Goal: Download file/media

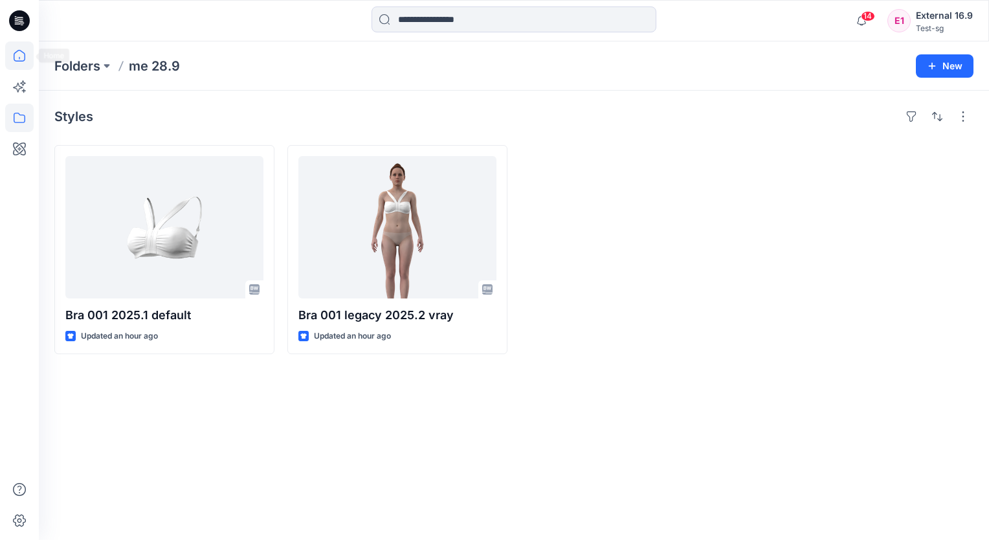
drag, startPoint x: 6, startPoint y: 53, endPoint x: 26, endPoint y: 63, distance: 22.3
click at [6, 52] on icon at bounding box center [19, 55] width 28 height 28
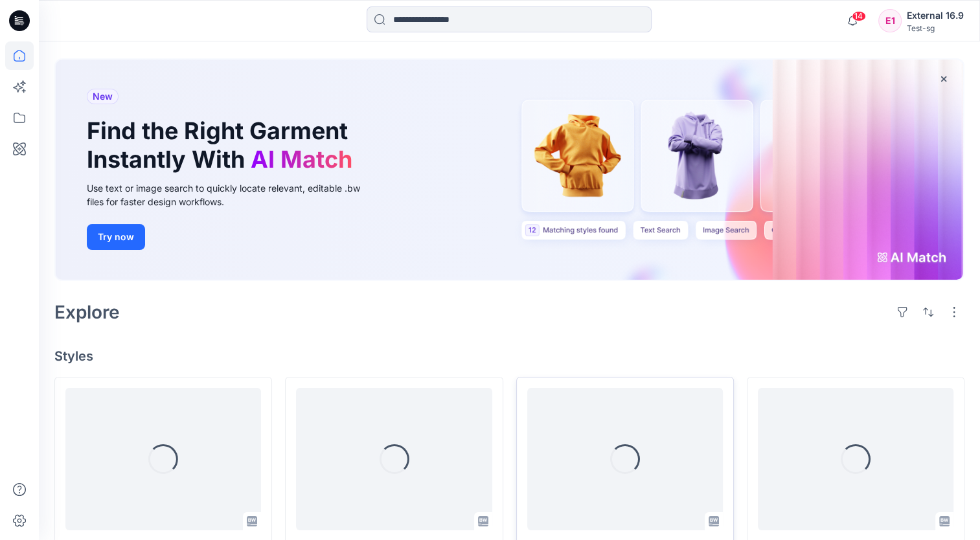
scroll to position [130, 0]
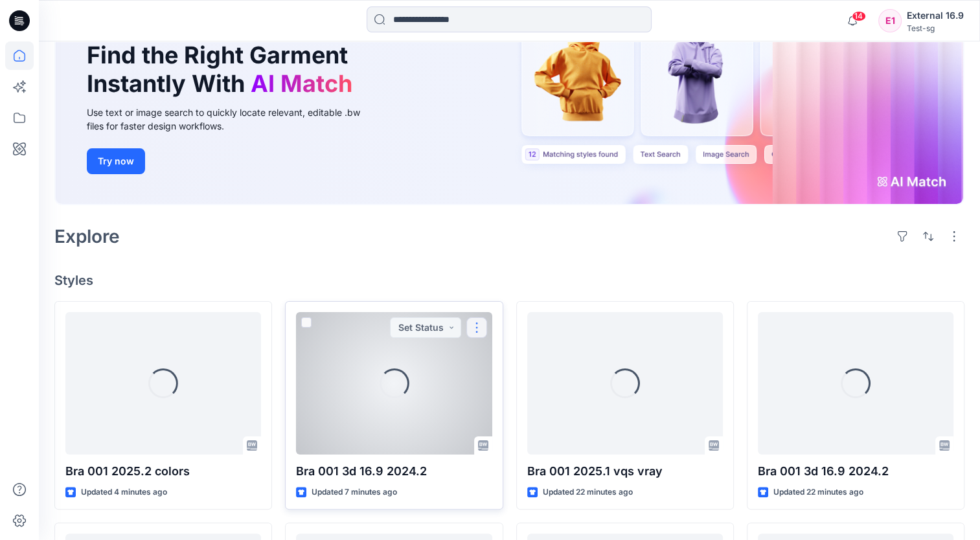
click at [479, 324] on button "button" at bounding box center [476, 327] width 21 height 21
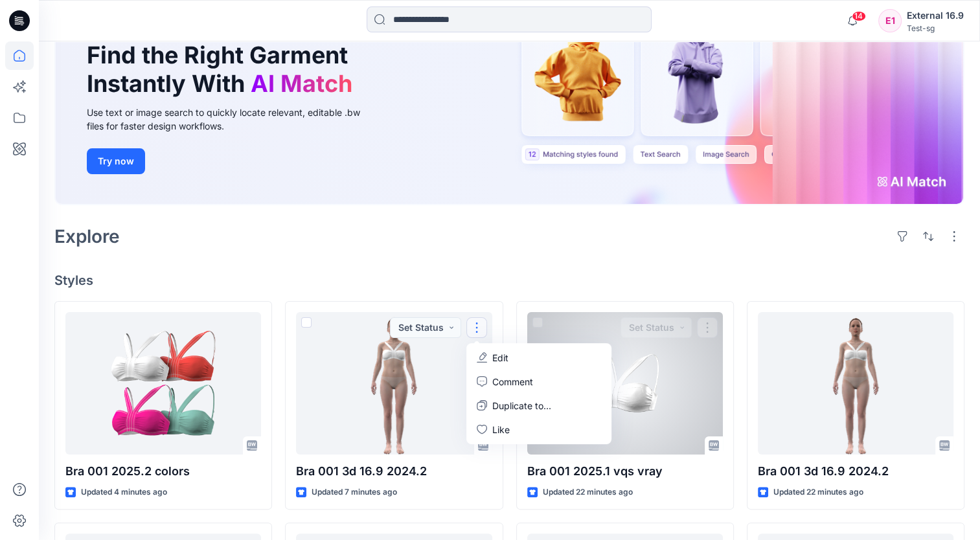
drag, startPoint x: 537, startPoint y: 278, endPoint x: 537, endPoint y: 289, distance: 10.4
click at [537, 278] on h4 "Styles" at bounding box center [509, 281] width 910 height 16
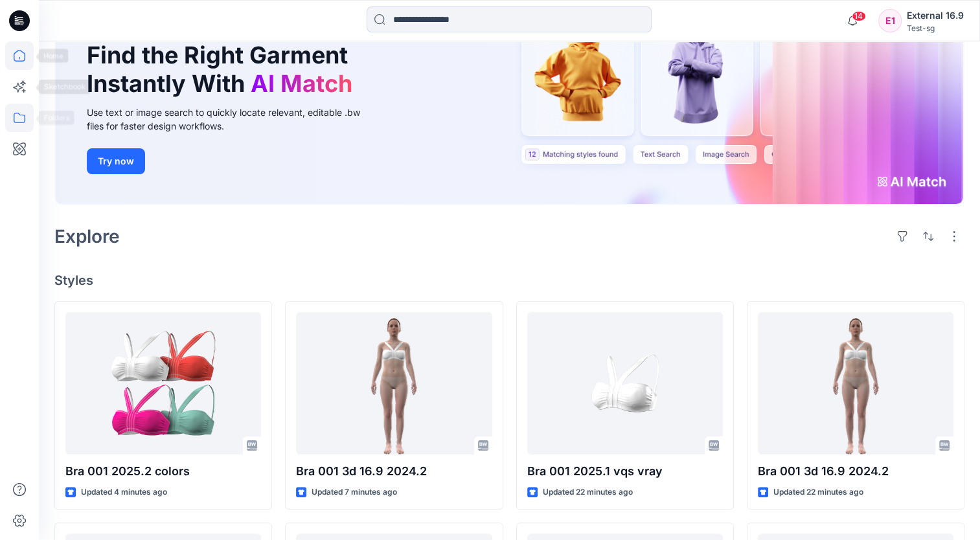
click at [23, 114] on icon at bounding box center [19, 118] width 28 height 28
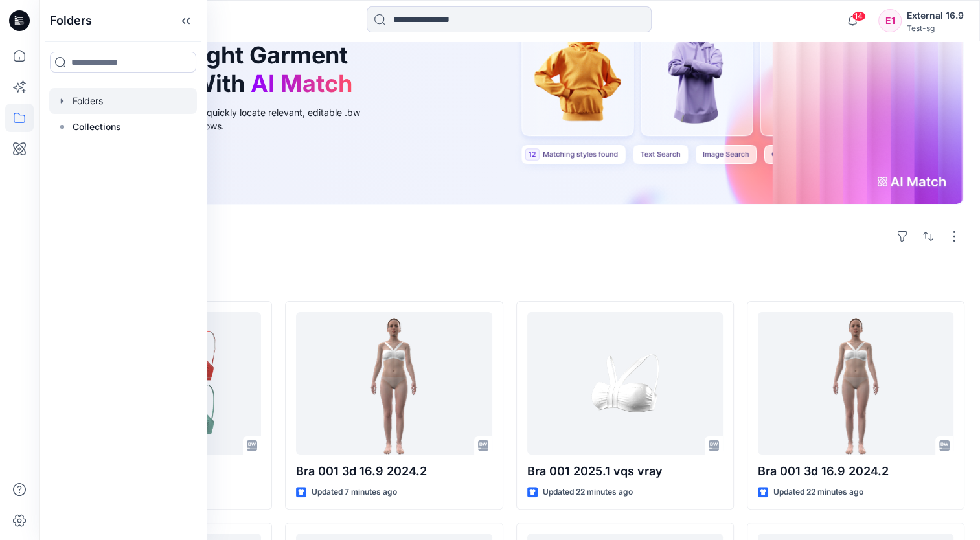
click at [111, 97] on div at bounding box center [123, 101] width 148 height 26
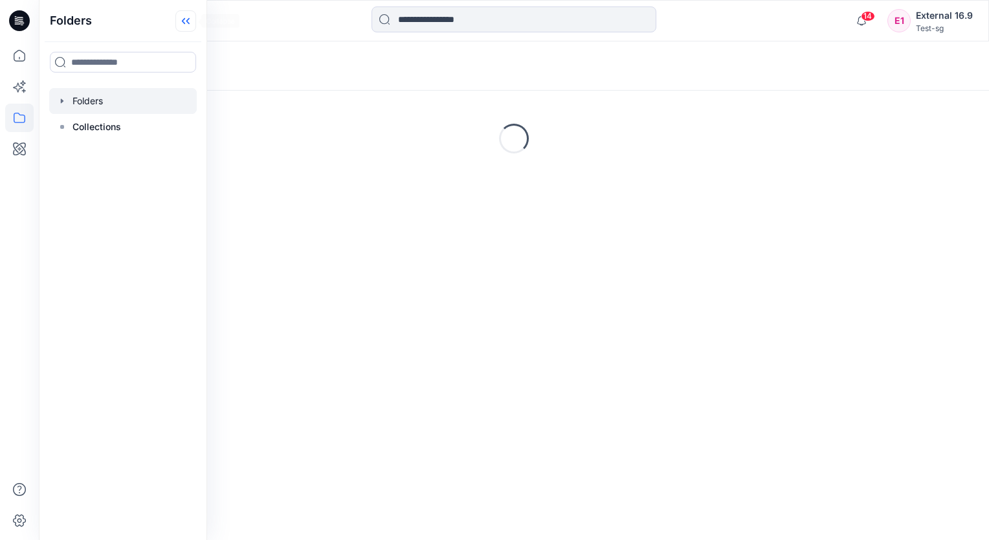
click at [190, 27] on icon at bounding box center [185, 20] width 21 height 21
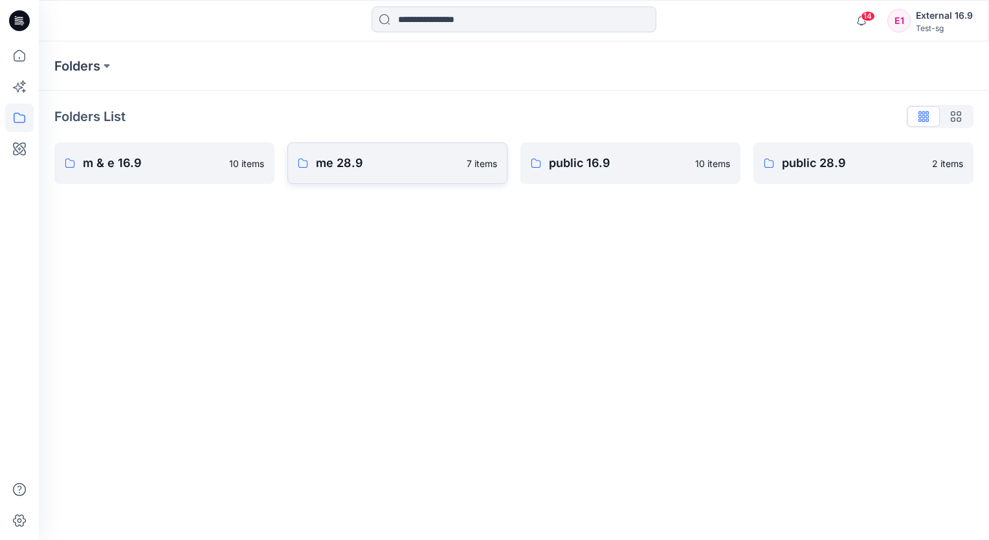
click at [403, 164] on p "me 28.9" at bounding box center [387, 163] width 143 height 18
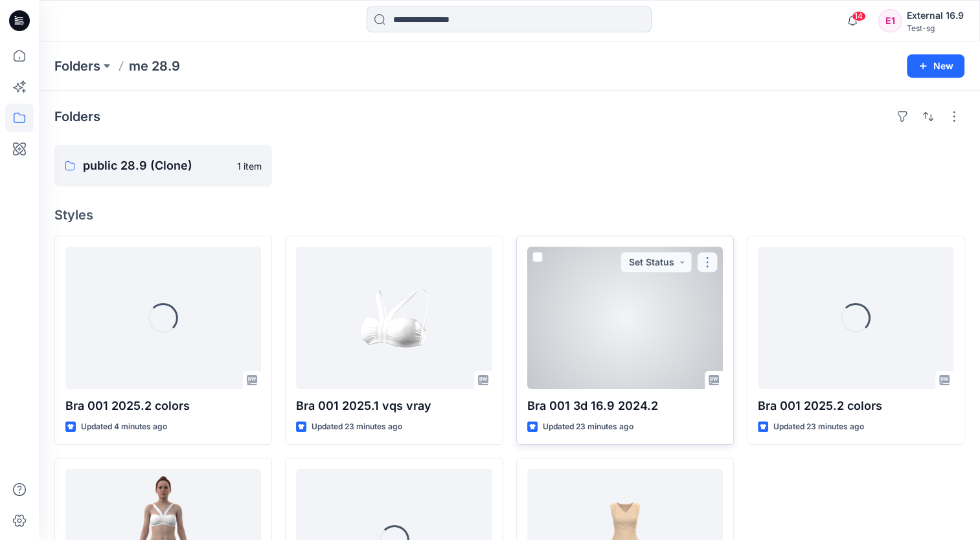
click at [705, 266] on button "button" at bounding box center [707, 262] width 21 height 21
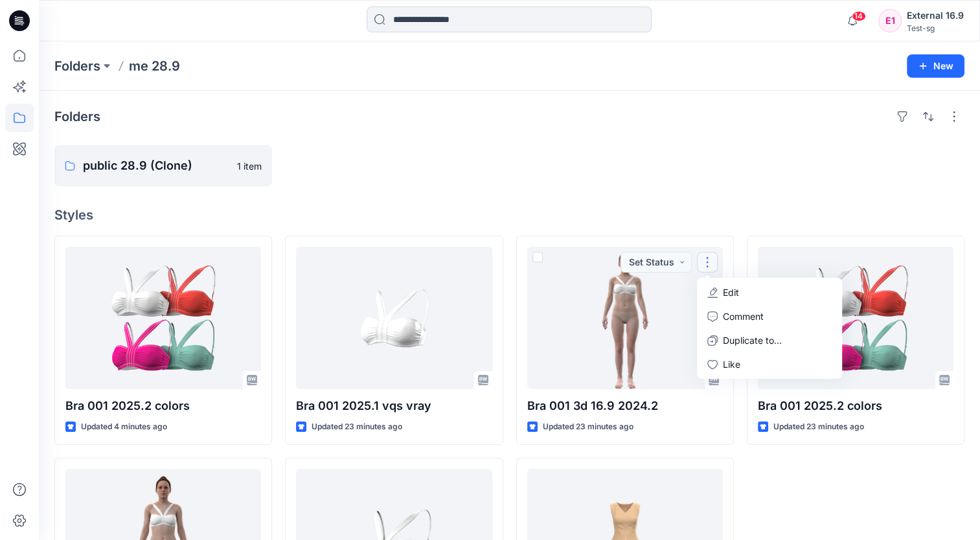
click at [686, 185] on div at bounding box center [625, 165] width 218 height 41
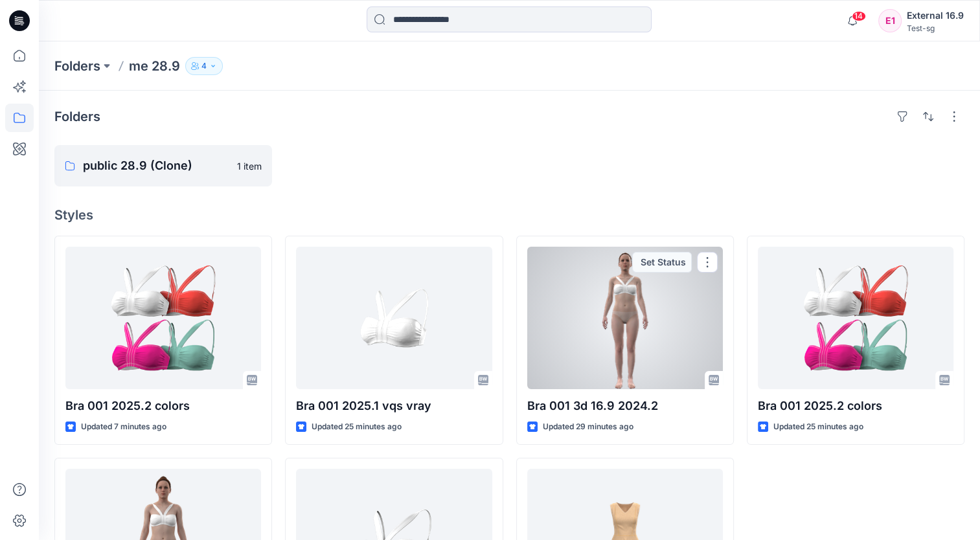
drag, startPoint x: 669, startPoint y: 317, endPoint x: 676, endPoint y: 313, distance: 8.4
click at [669, 317] on div at bounding box center [625, 318] width 196 height 142
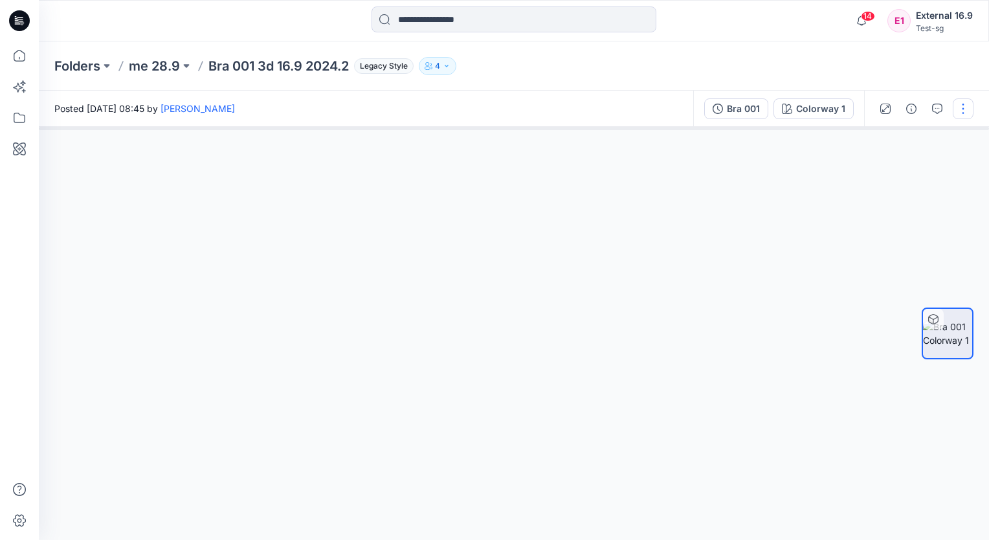
click at [962, 113] on button "button" at bounding box center [963, 108] width 21 height 21
click at [810, 117] on button "Colorway 1" at bounding box center [814, 108] width 80 height 21
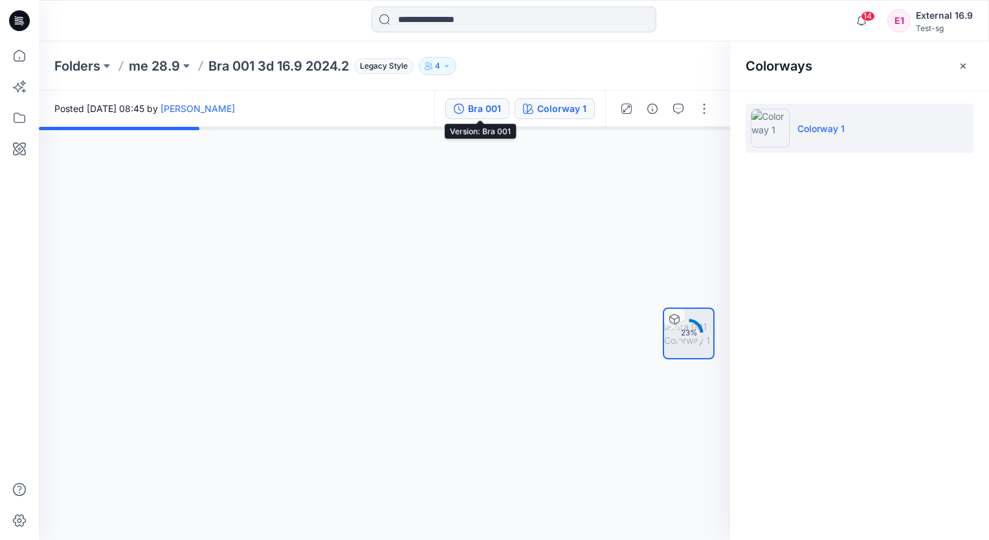
click at [479, 110] on div "Bra 001" at bounding box center [484, 109] width 33 height 14
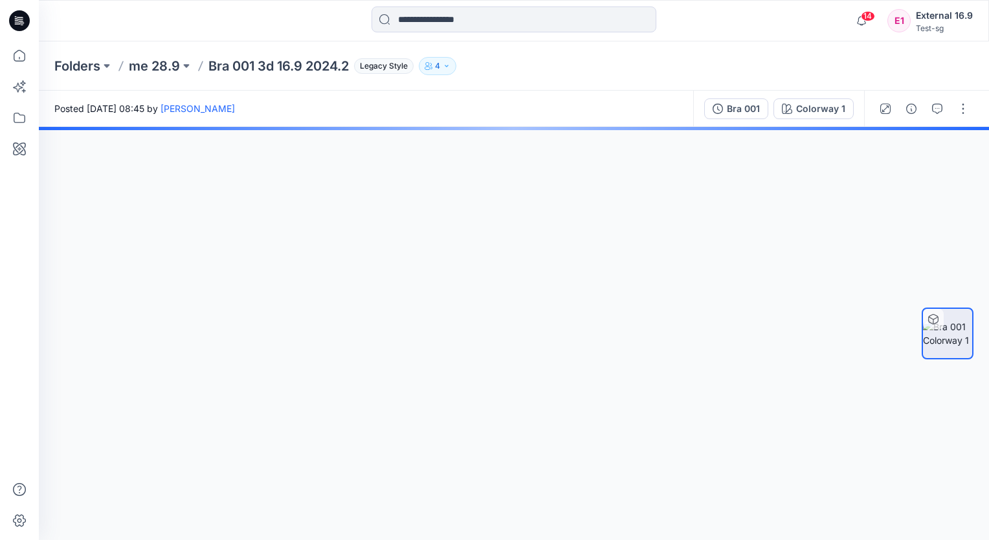
click at [748, 108] on div "Bra 001" at bounding box center [743, 109] width 33 height 14
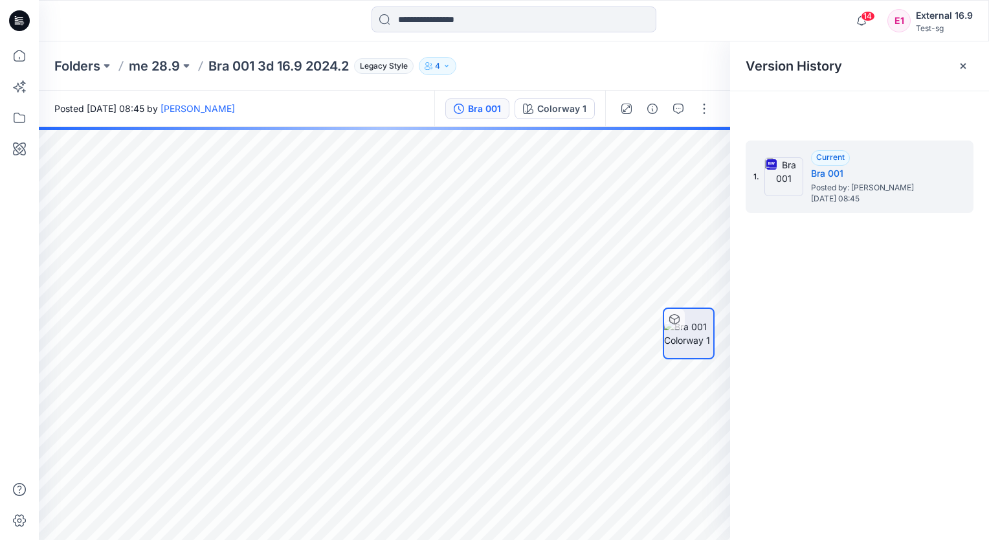
drag, startPoint x: 148, startPoint y: 63, endPoint x: 168, endPoint y: 67, distance: 20.3
click at [148, 63] on p "me 28.9" at bounding box center [154, 66] width 51 height 18
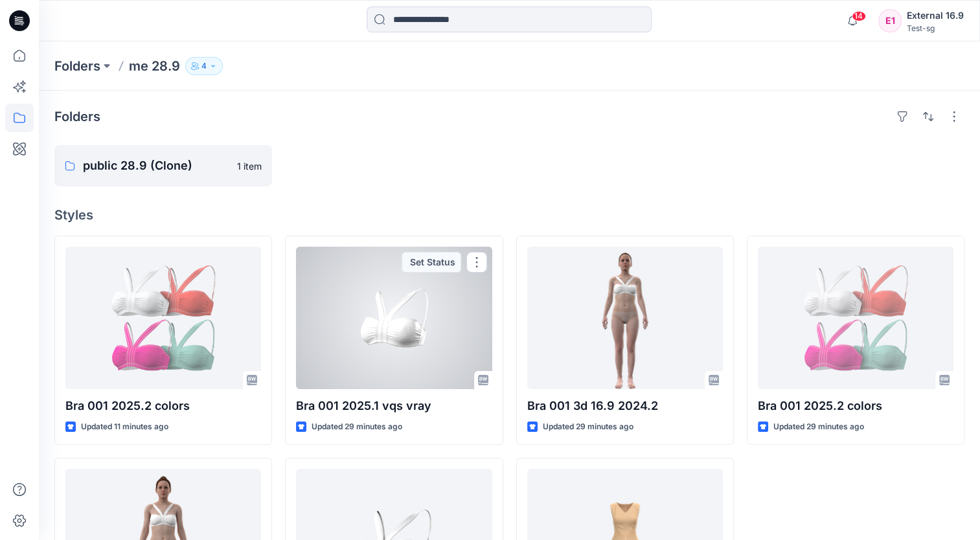
drag, startPoint x: 395, startPoint y: 348, endPoint x: 580, endPoint y: 247, distance: 211.0
click at [395, 346] on div at bounding box center [394, 318] width 196 height 142
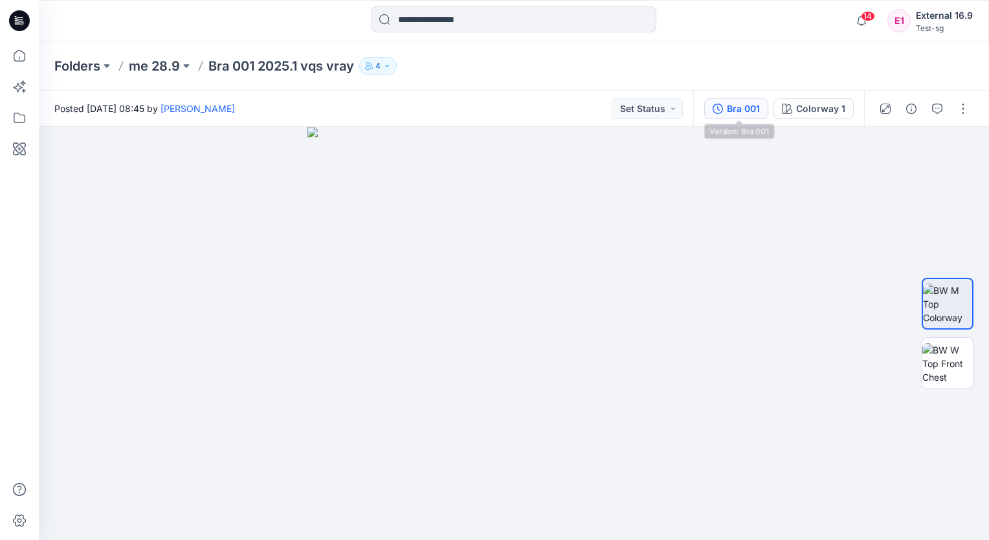
click at [743, 107] on div "Bra 001" at bounding box center [743, 109] width 33 height 14
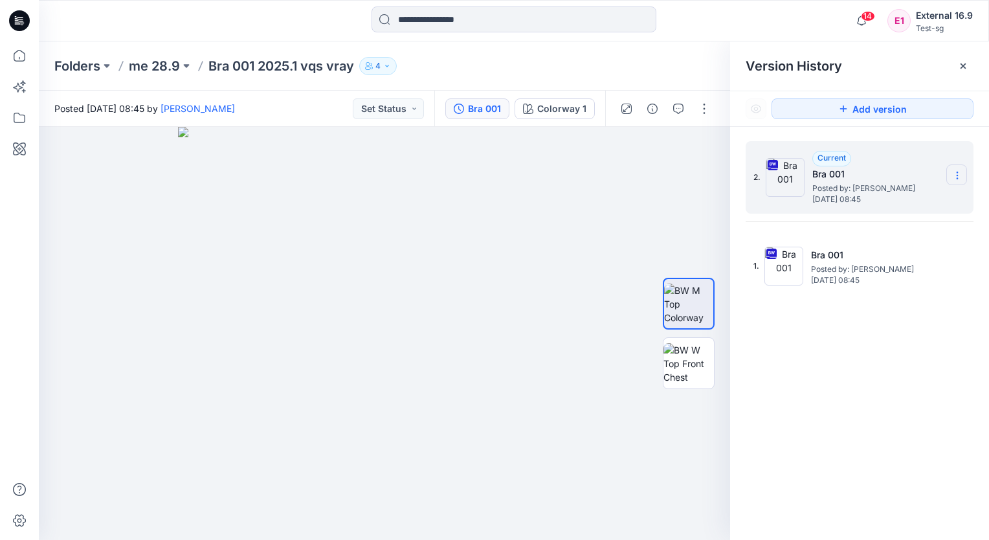
click at [961, 176] on icon at bounding box center [958, 175] width 10 height 10
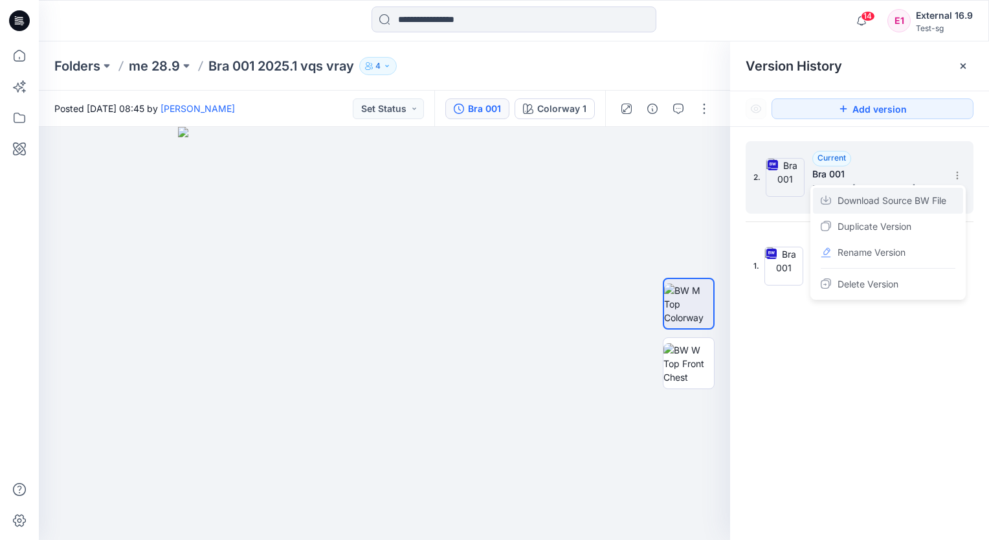
click at [939, 202] on span "Download Source BW File" at bounding box center [892, 201] width 109 height 16
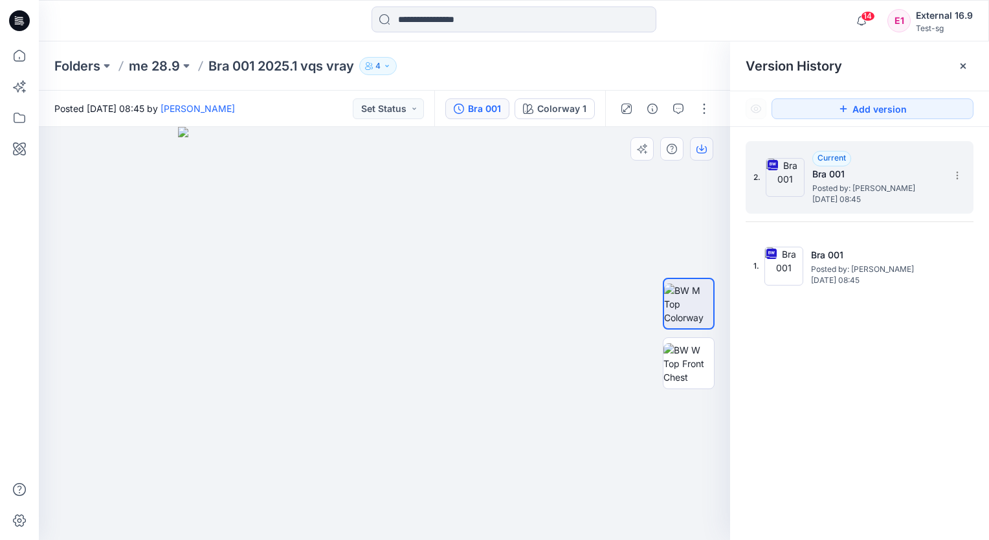
click at [699, 153] on icon "button" at bounding box center [702, 149] width 10 height 7
drag, startPoint x: 637, startPoint y: 52, endPoint x: 749, endPoint y: 345, distance: 312.8
click at [637, 52] on div "Folders me 28.9 Bra 001 2025.1 vqs vray 4" at bounding box center [514, 65] width 951 height 49
drag, startPoint x: 508, startPoint y: 65, endPoint x: 464, endPoint y: 69, distance: 44.3
click at [505, 64] on div "Folders me 28.9 Bra 001 2025.1 vqs vray 4" at bounding box center [463, 66] width 819 height 18
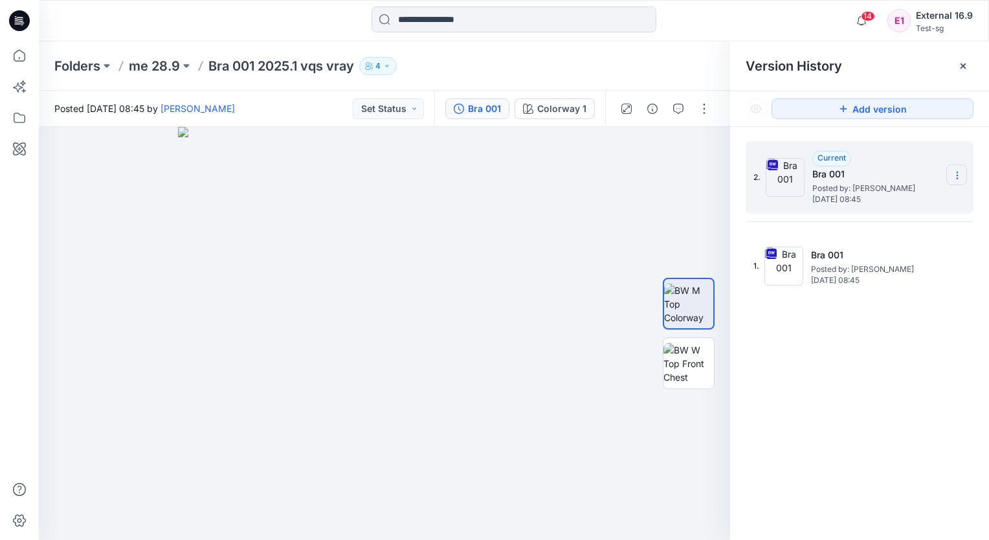
click at [961, 178] on icon at bounding box center [958, 175] width 10 height 10
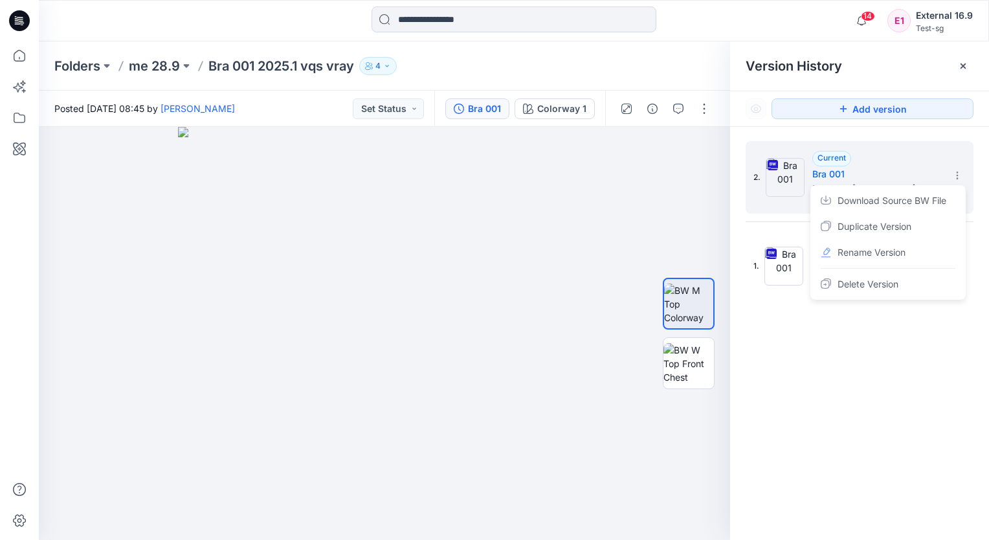
click at [610, 65] on div "Folders me 28.9 Bra 001 2025.1 vqs vray 4" at bounding box center [463, 66] width 819 height 18
